Goal: Task Accomplishment & Management: Manage account settings

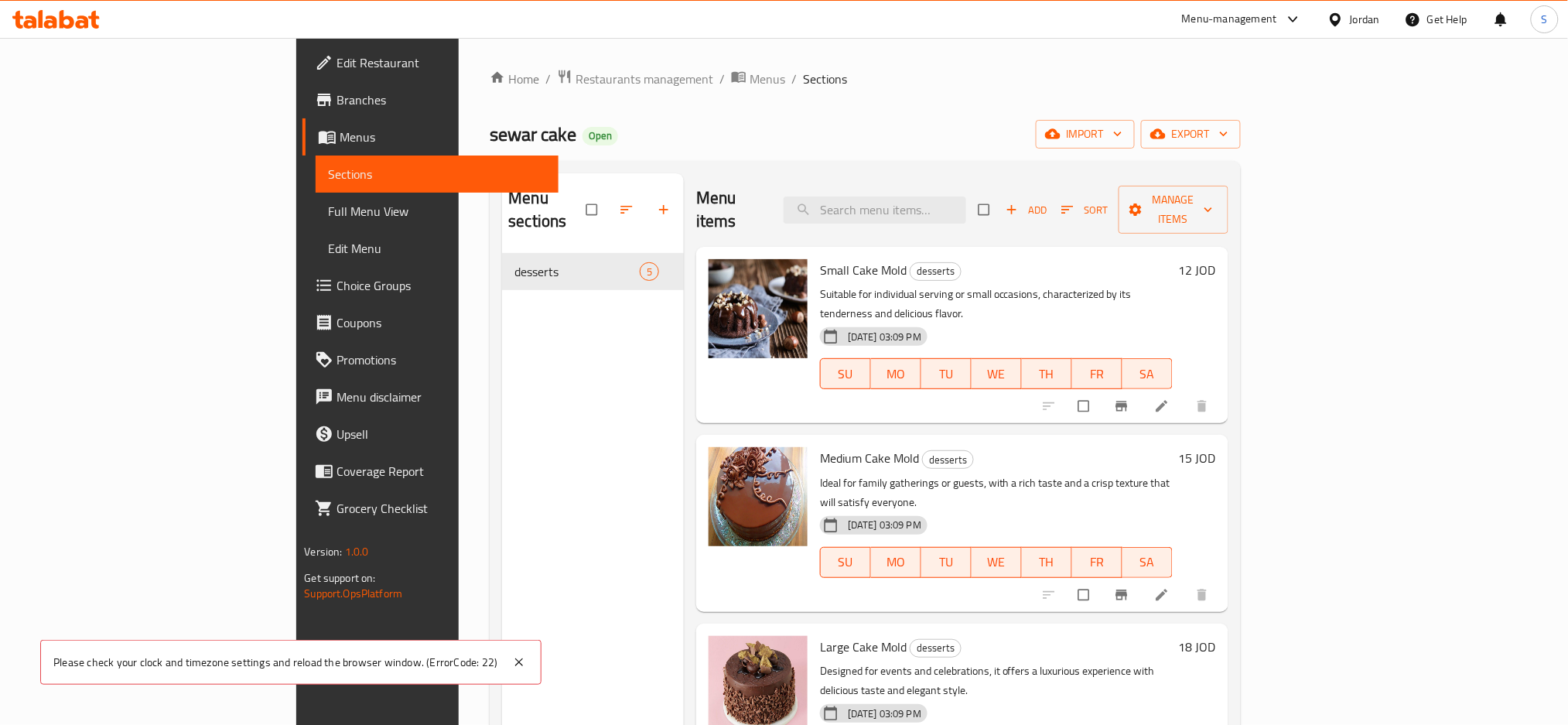
click at [1248, 24] on div "Menu-management" at bounding box center [1230, 19] width 96 height 18
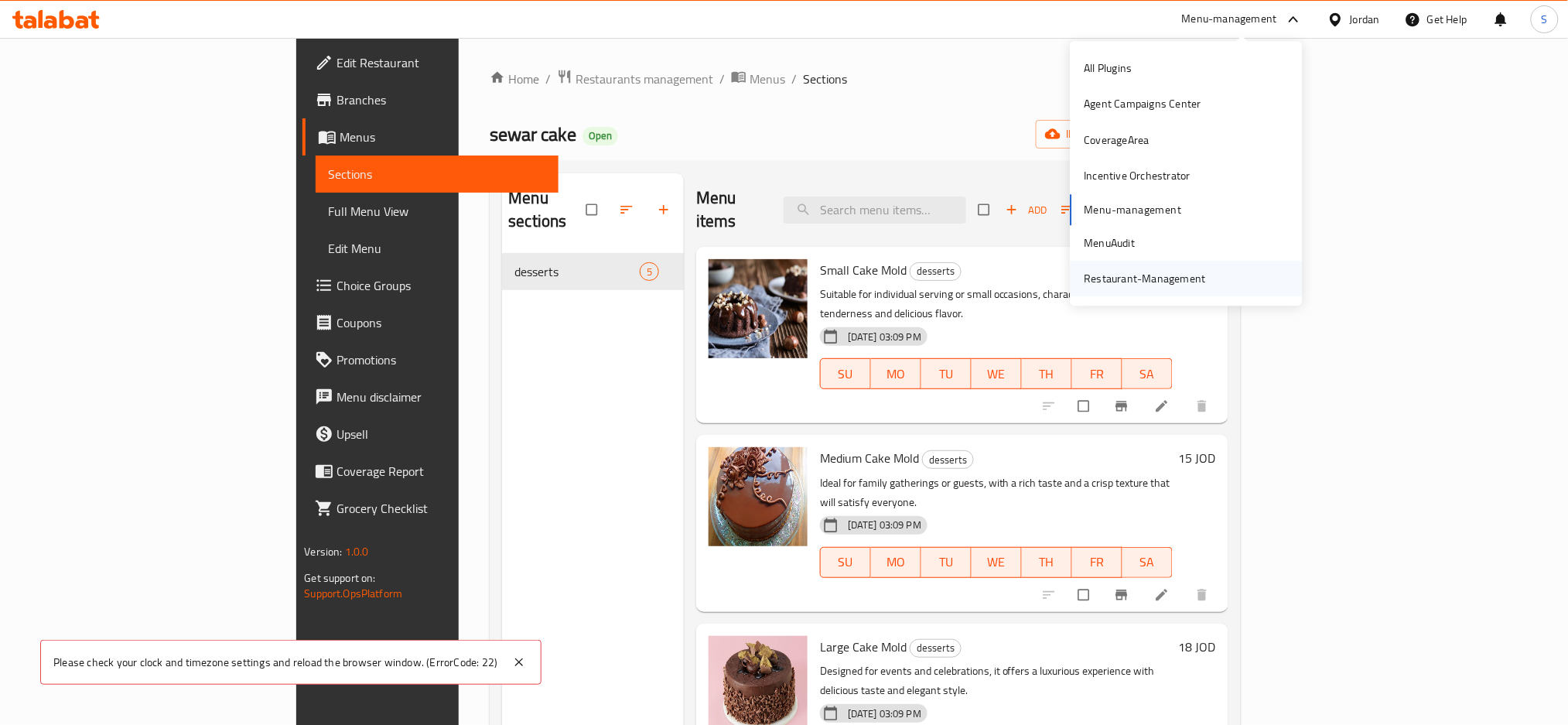
click at [1141, 288] on div "Restaurant-Management" at bounding box center [1145, 278] width 146 height 36
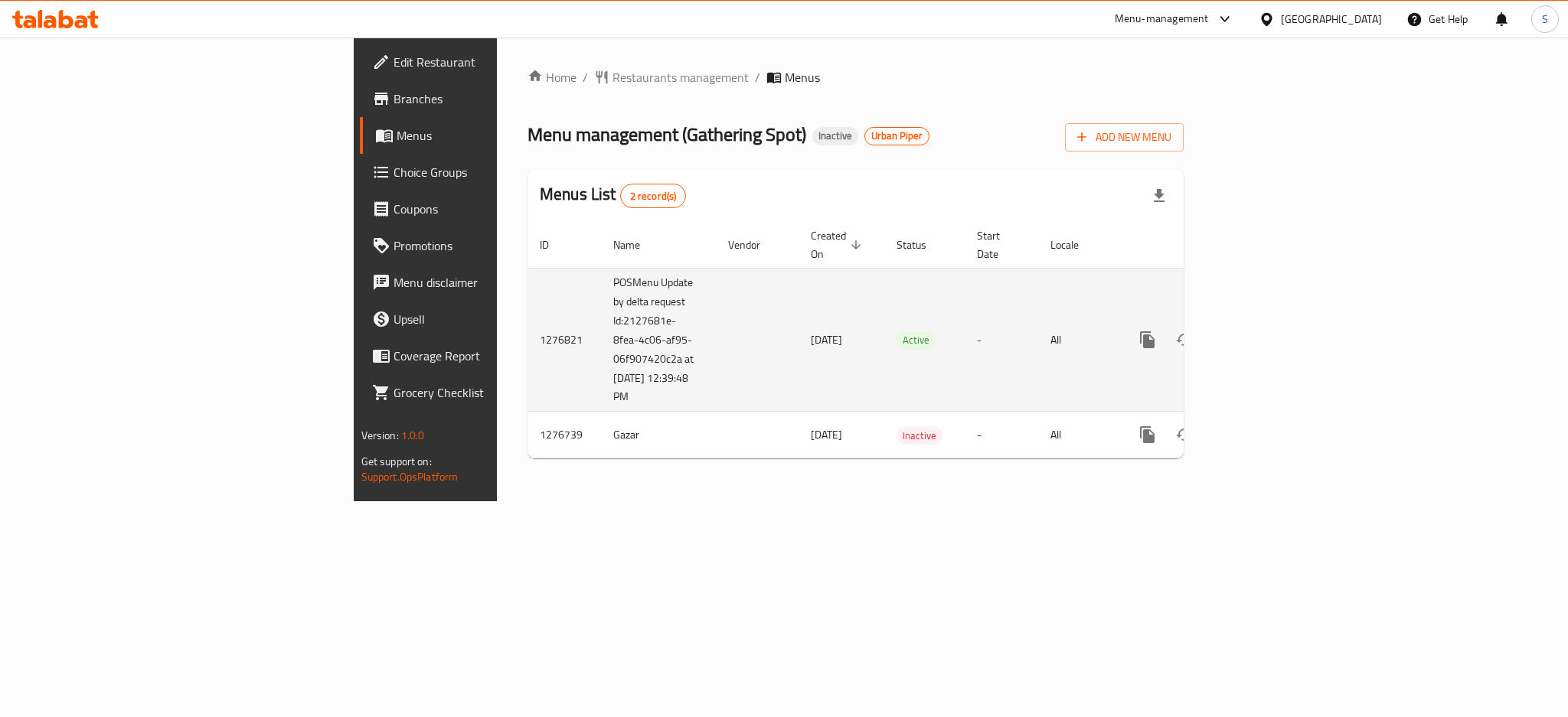
click at [1276, 321] on link "enhanced table" at bounding box center [1258, 339] width 37 height 37
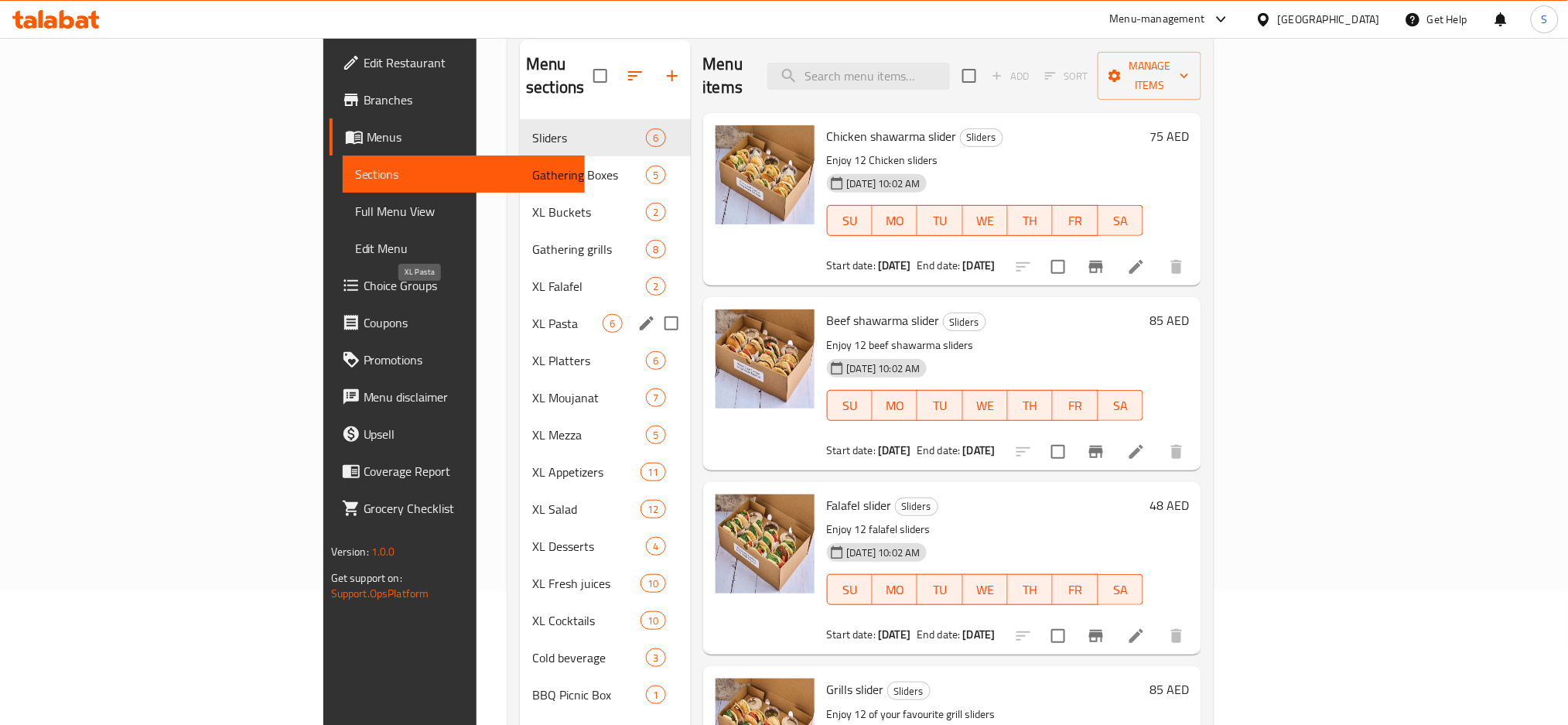
scroll to position [216, 0]
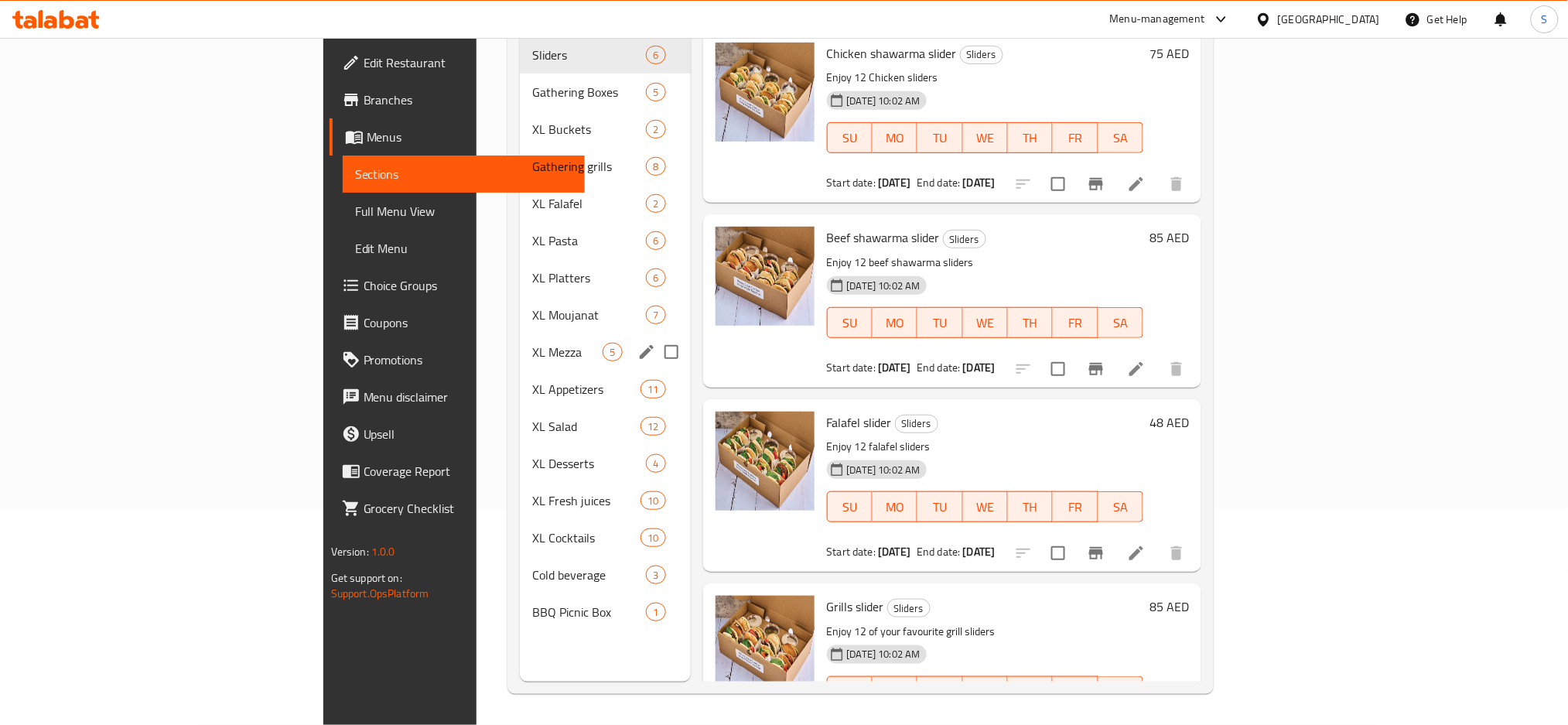
click at [520, 333] on div "XL Mezza 5" at bounding box center [605, 352] width 170 height 37
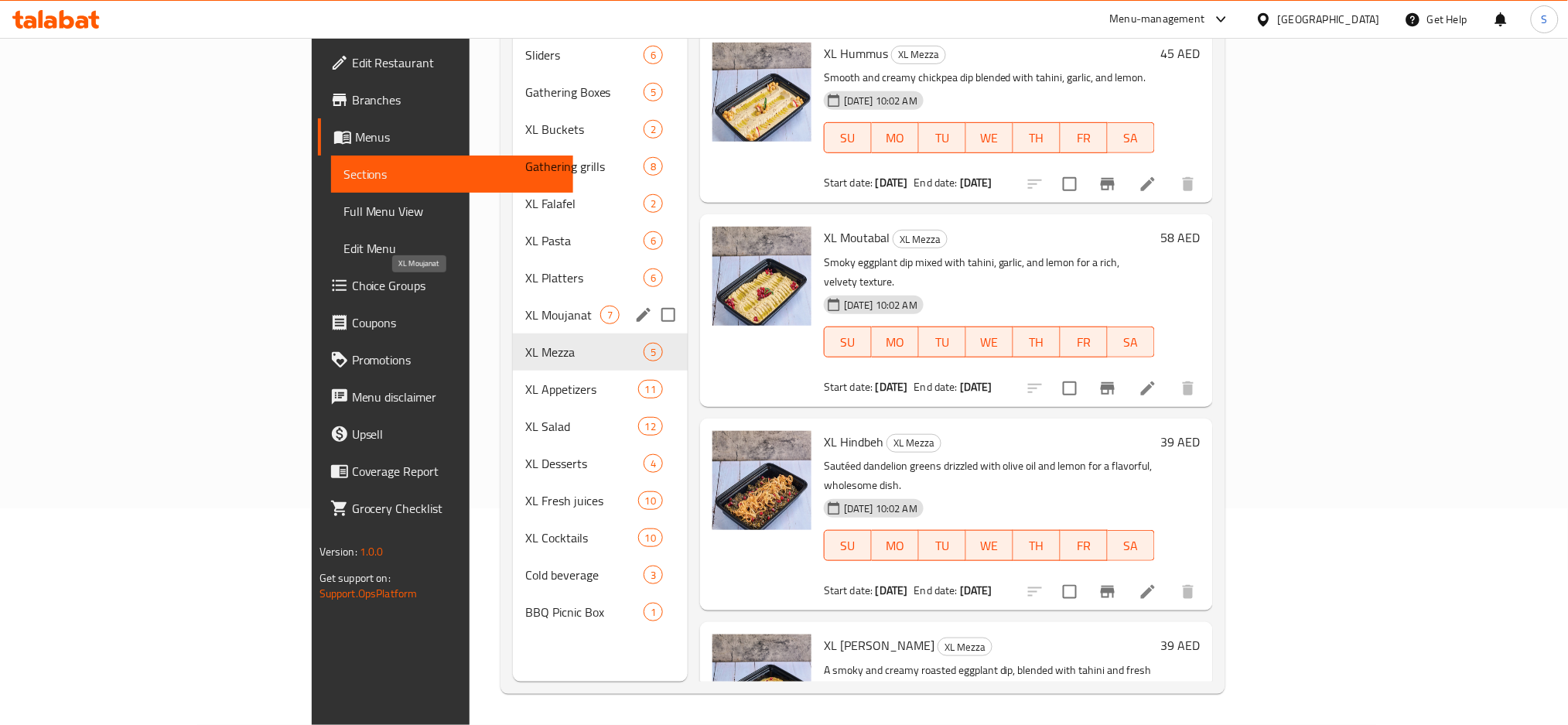
click at [513, 267] on div "XL Platters 6" at bounding box center [600, 278] width 175 height 37
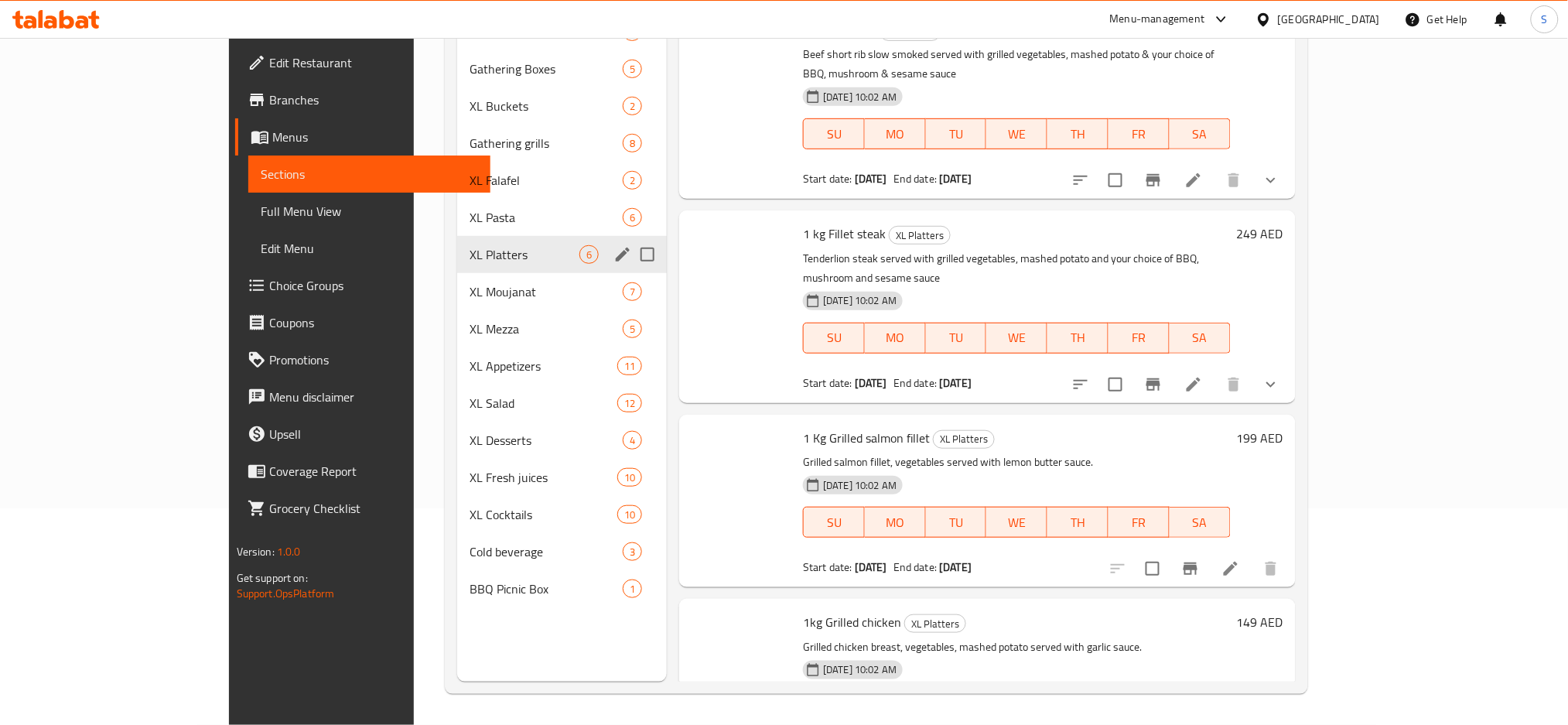
click at [458, 229] on div "XL Pasta 6" at bounding box center [562, 217] width 209 height 37
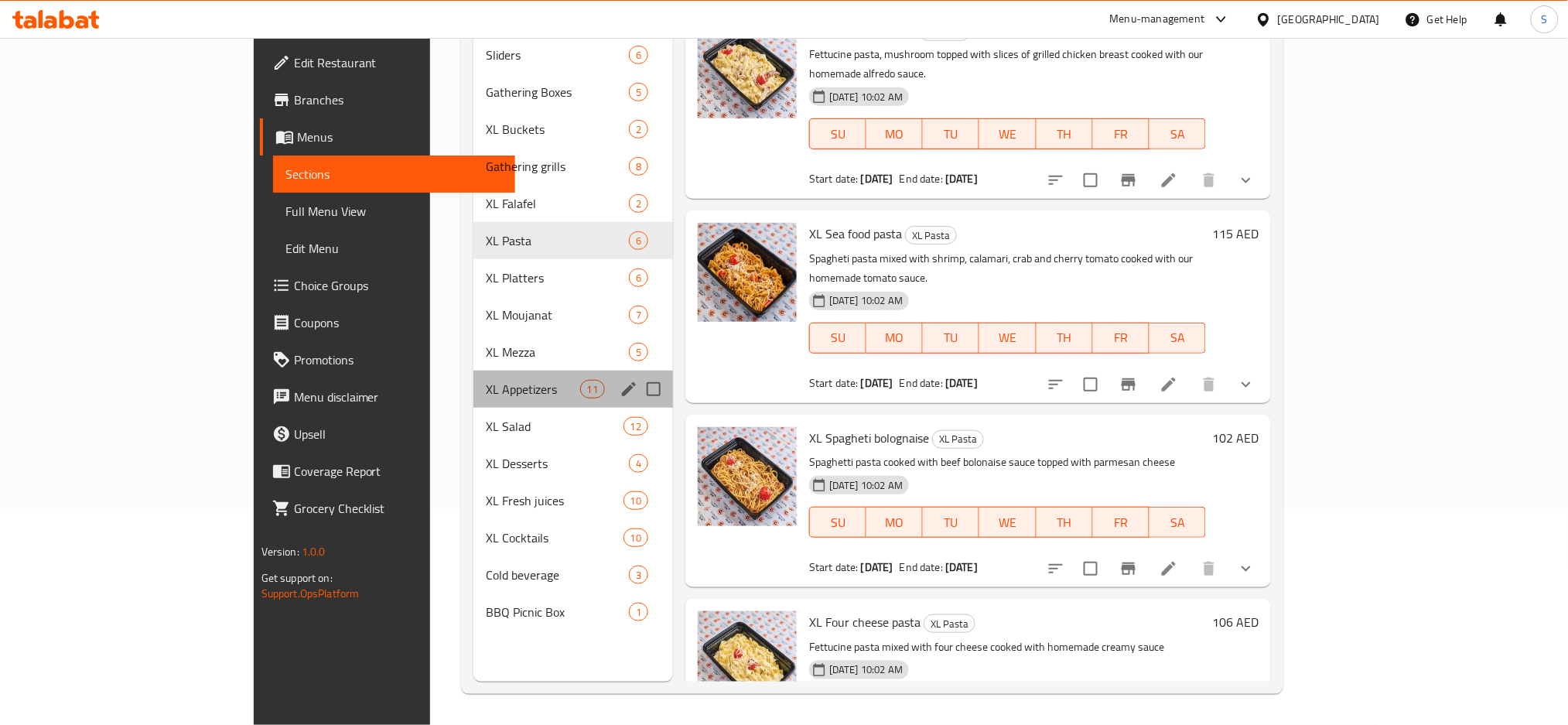
drag, startPoint x: 430, startPoint y: 380, endPoint x: 423, endPoint y: 437, distance: 57.4
click at [473, 384] on div "Sliders 6 Gathering Boxes 5 XL Buckets 2 Gathering grills 8 XL Falafel 2 XL Pas…" at bounding box center [573, 333] width 200 height 594
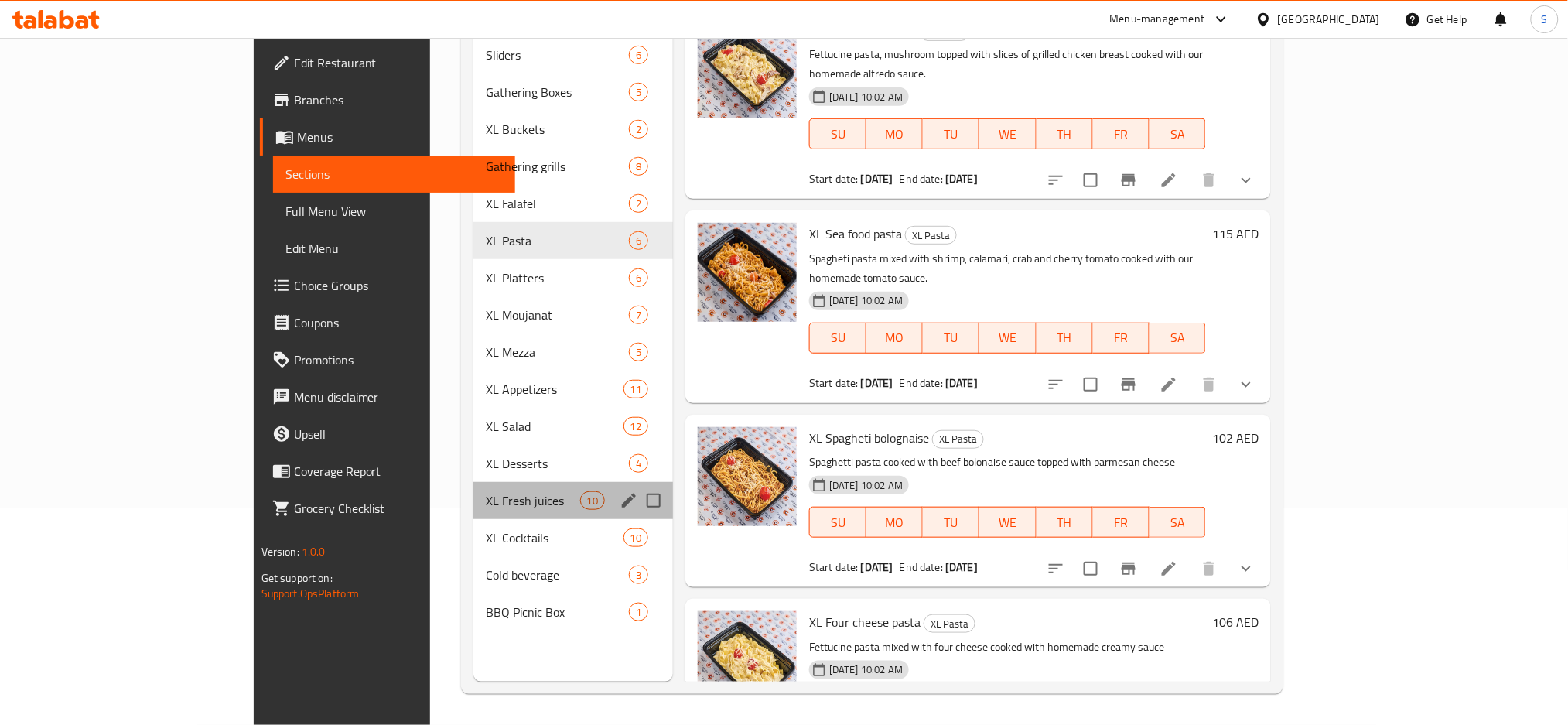
drag, startPoint x: 416, startPoint y: 465, endPoint x: 416, endPoint y: 511, distance: 46.0
click at [473, 482] on div "XL Fresh juices 10" at bounding box center [573, 500] width 200 height 37
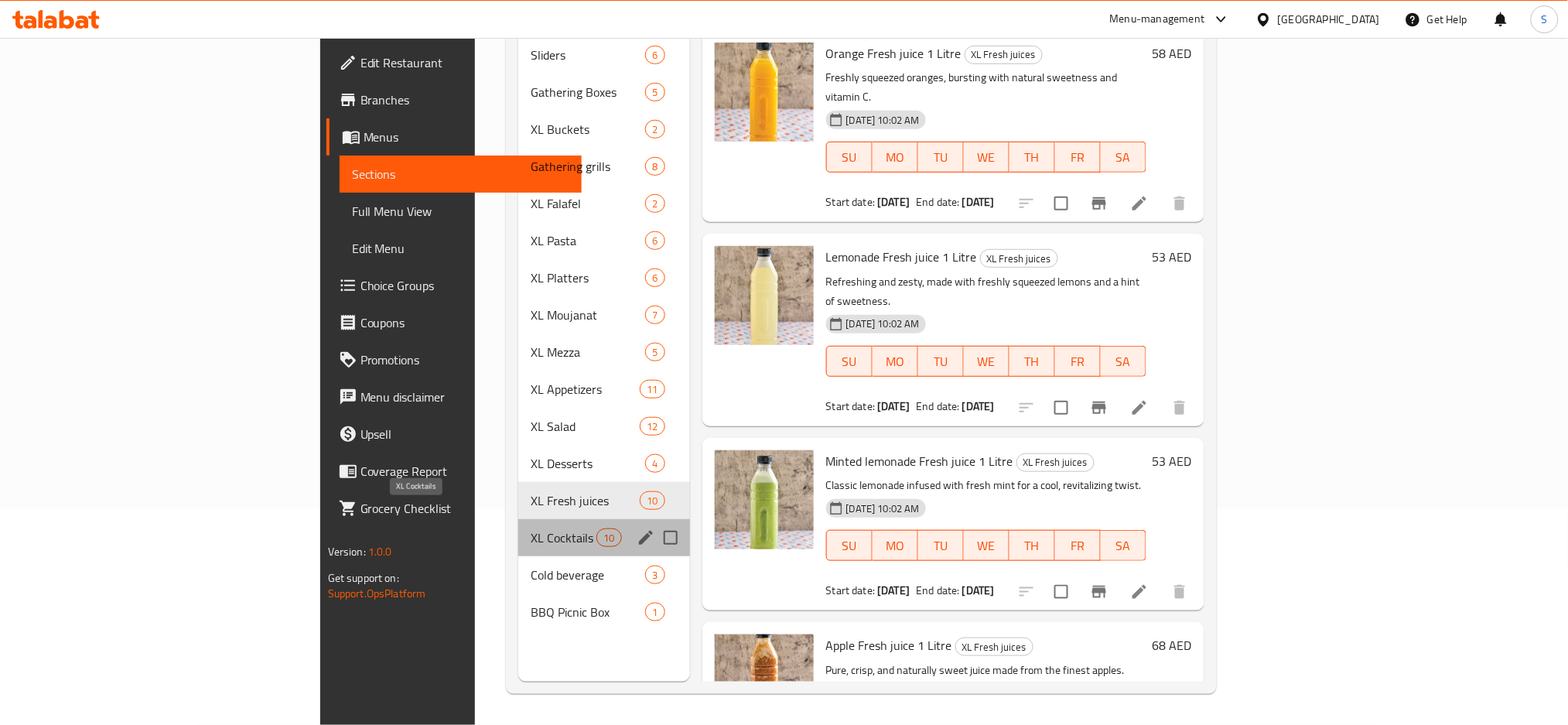
drag, startPoint x: 416, startPoint y: 511, endPoint x: 414, endPoint y: 522, distance: 11.2
click at [530, 529] on span "XL Cocktails" at bounding box center [563, 537] width 66 height 18
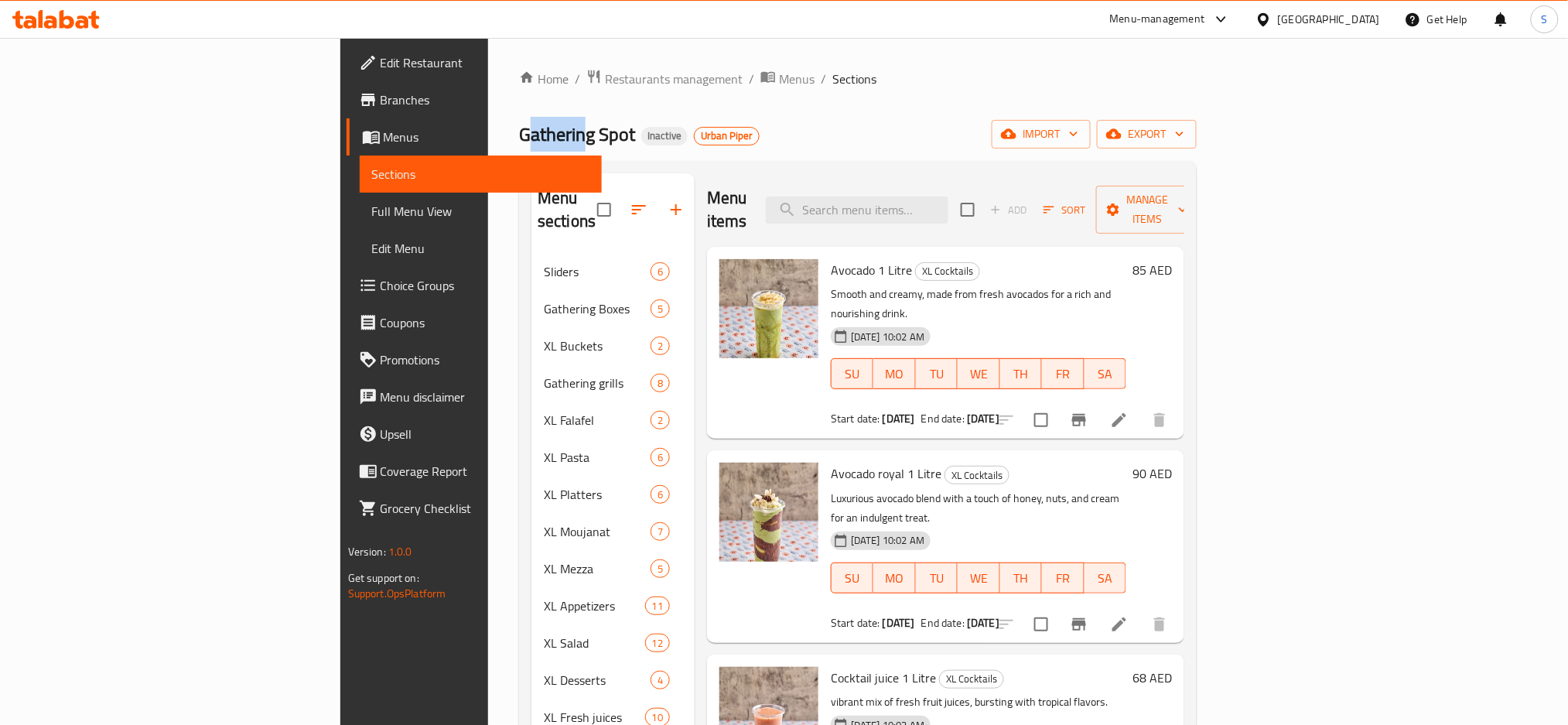
drag, startPoint x: 303, startPoint y: 122, endPoint x: 354, endPoint y: 121, distance: 51.0
click at [519, 121] on span "Gathering Spot" at bounding box center [577, 135] width 116 height 35
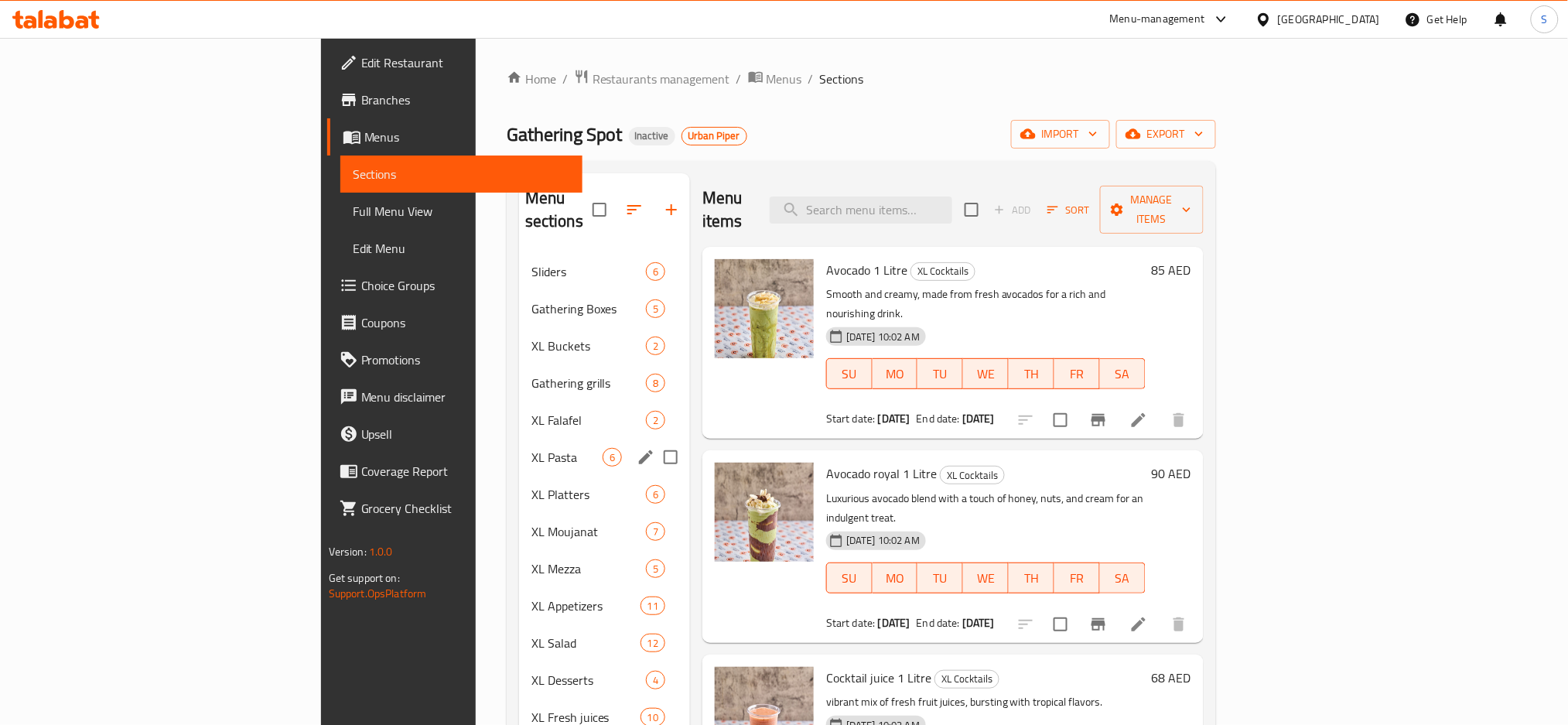
click at [519, 408] on div "XL Falafel 2" at bounding box center [604, 419] width 171 height 37
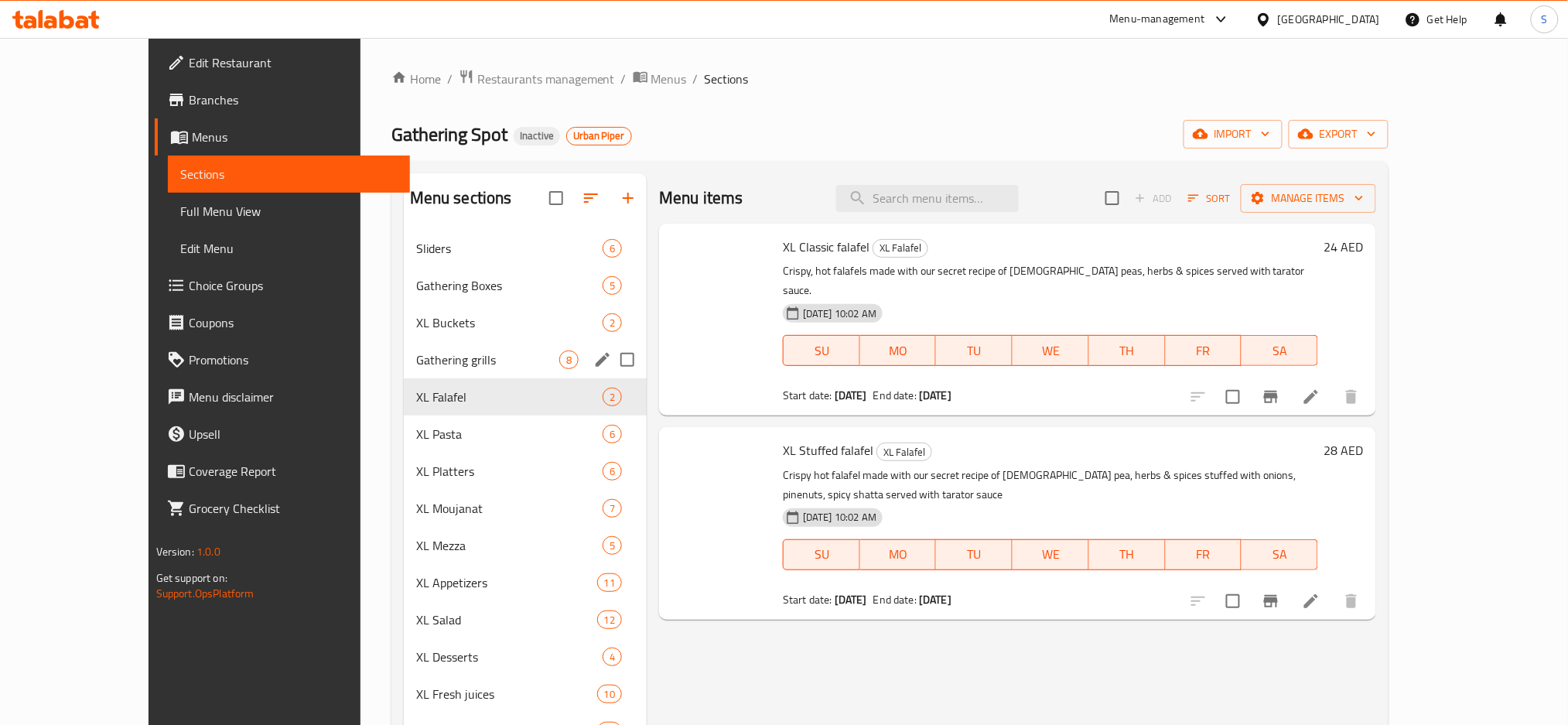
click at [424, 295] on div "Gathering Boxes 5" at bounding box center [525, 285] width 243 height 37
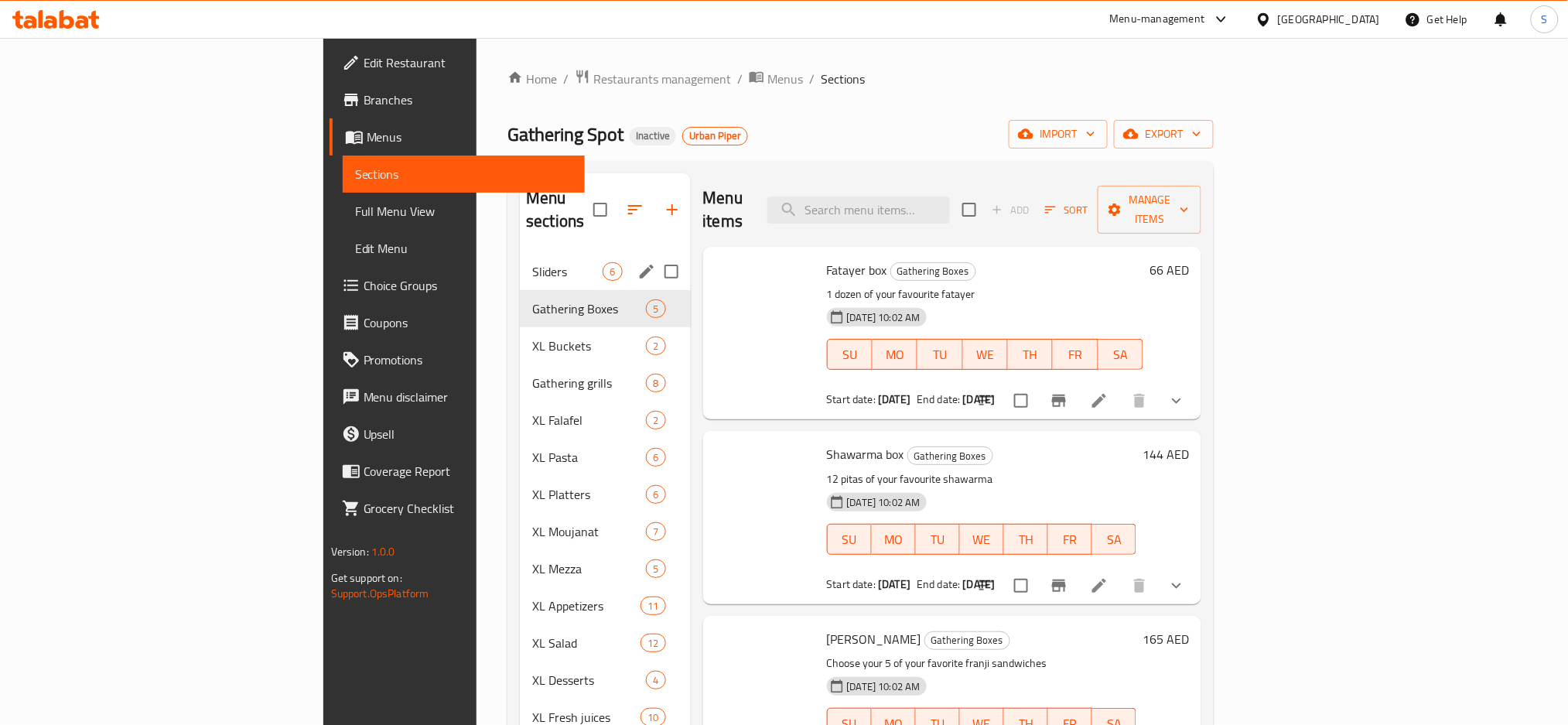
click at [532, 262] on span "Sliders" at bounding box center [567, 271] width 70 height 18
